Goal: Obtain resource: Obtain resource

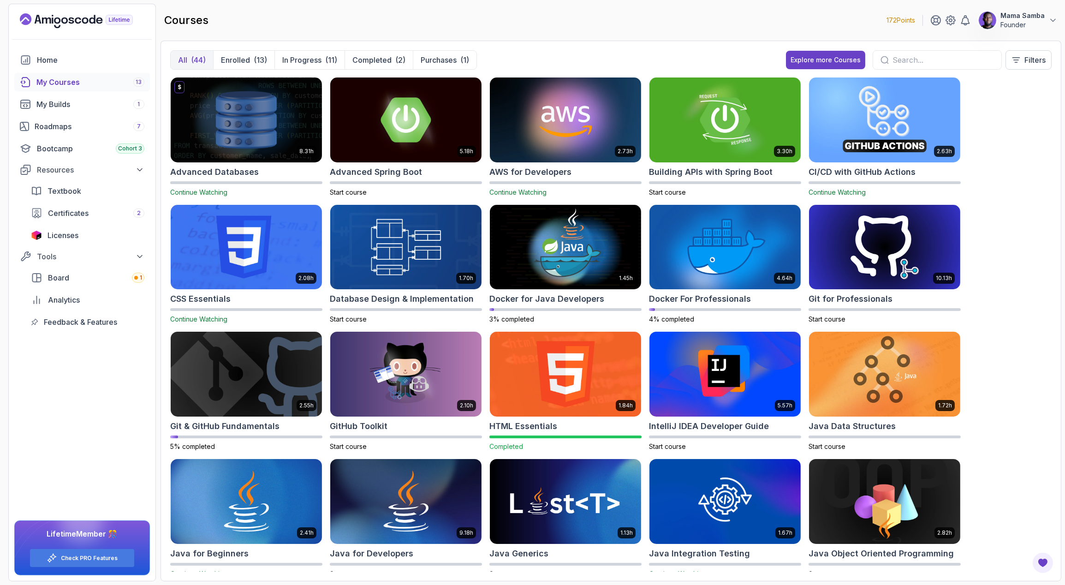
click at [67, 79] on div "My Courses 13" at bounding box center [90, 82] width 108 height 11
click at [52, 102] on div "My Builds 1" at bounding box center [90, 104] width 108 height 11
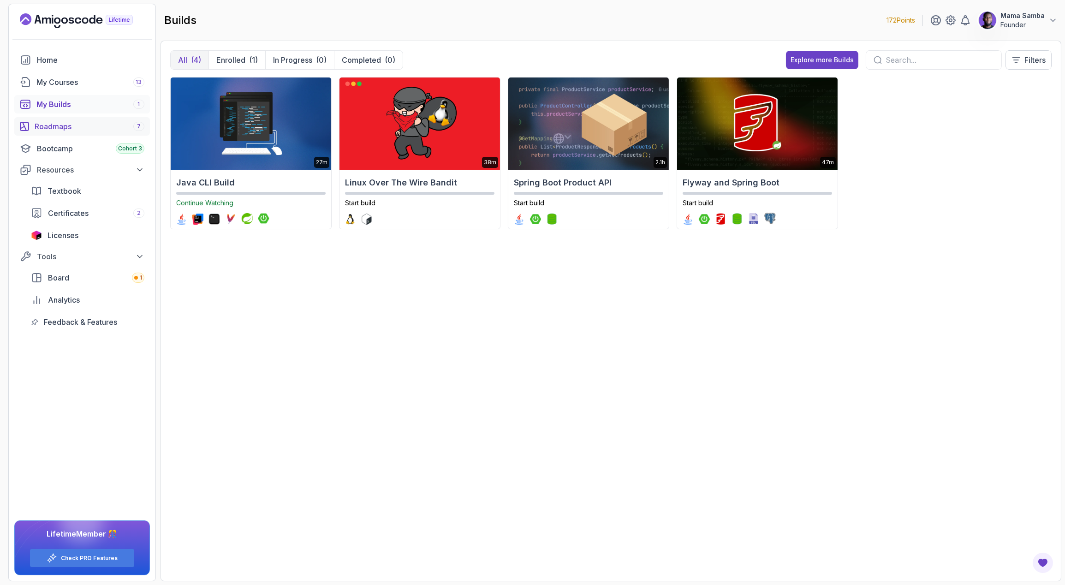
click at [50, 126] on div "Roadmaps 7" at bounding box center [90, 126] width 110 height 11
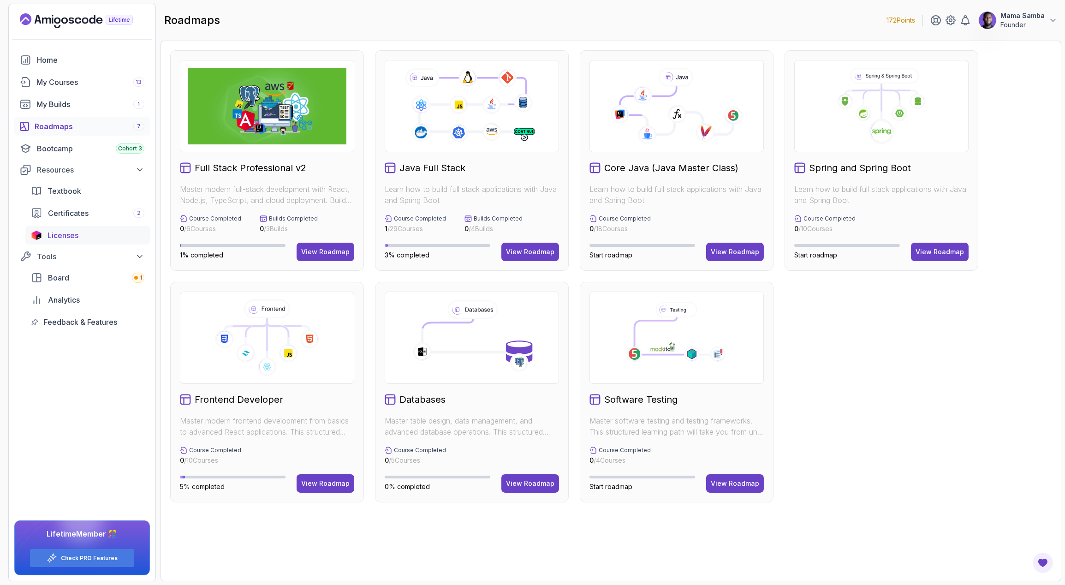
click at [57, 235] on span "Licenses" at bounding box center [63, 235] width 31 height 11
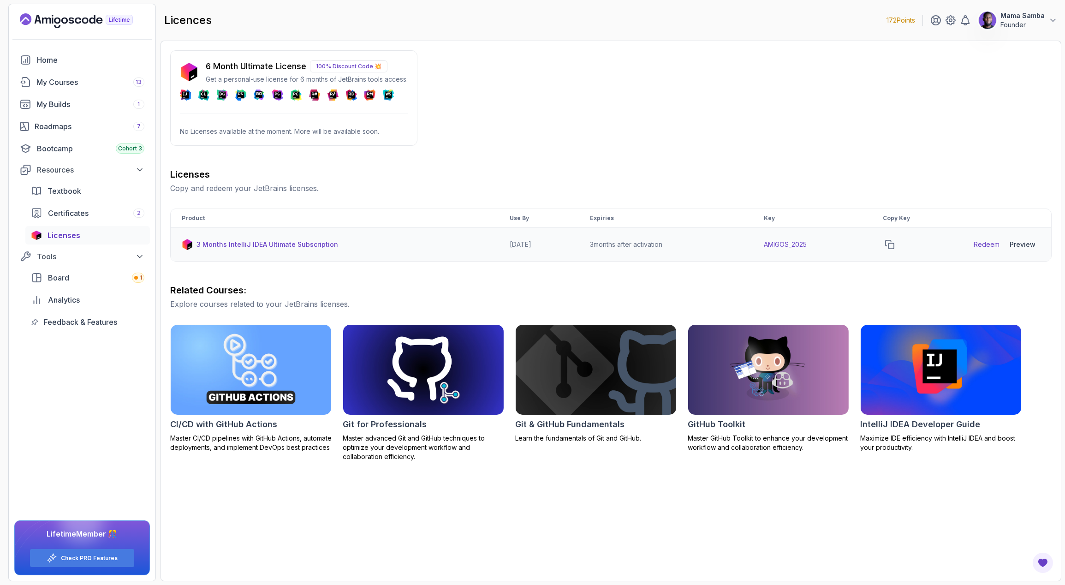
click at [793, 245] on td "AMIGOS_2025" at bounding box center [812, 245] width 119 height 34
copy td "AMIGOS_2025"
drag, startPoint x: 307, startPoint y: 246, endPoint x: 196, endPoint y: 243, distance: 111.2
click at [196, 243] on div "3 Months IntelliJ IDEA Ultimate Subscription" at bounding box center [335, 244] width 306 height 11
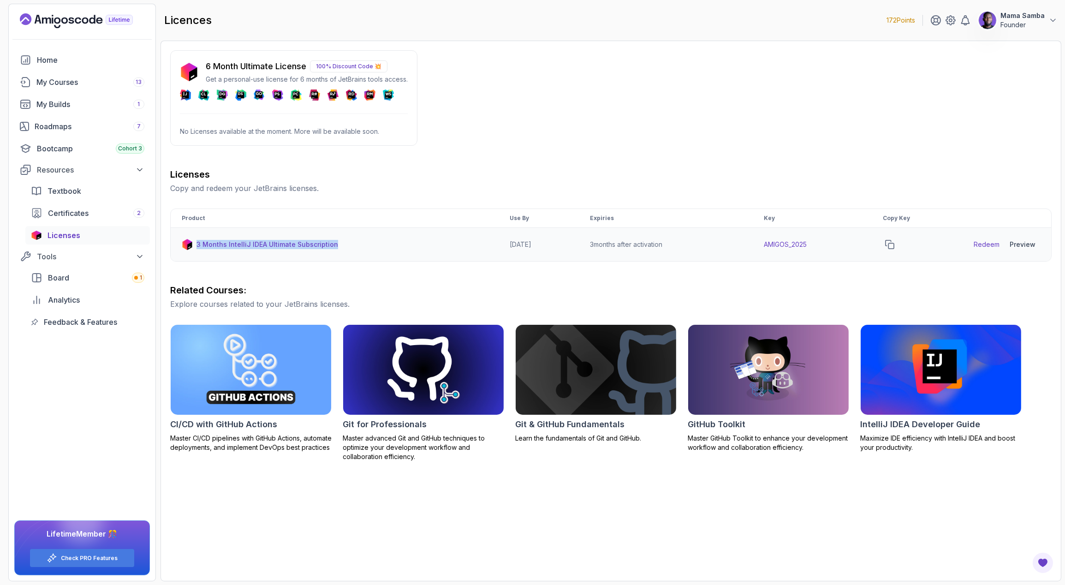
copy p "3 Months IntelliJ IDEA Ultimate Subscription"
